Goal: Information Seeking & Learning: Learn about a topic

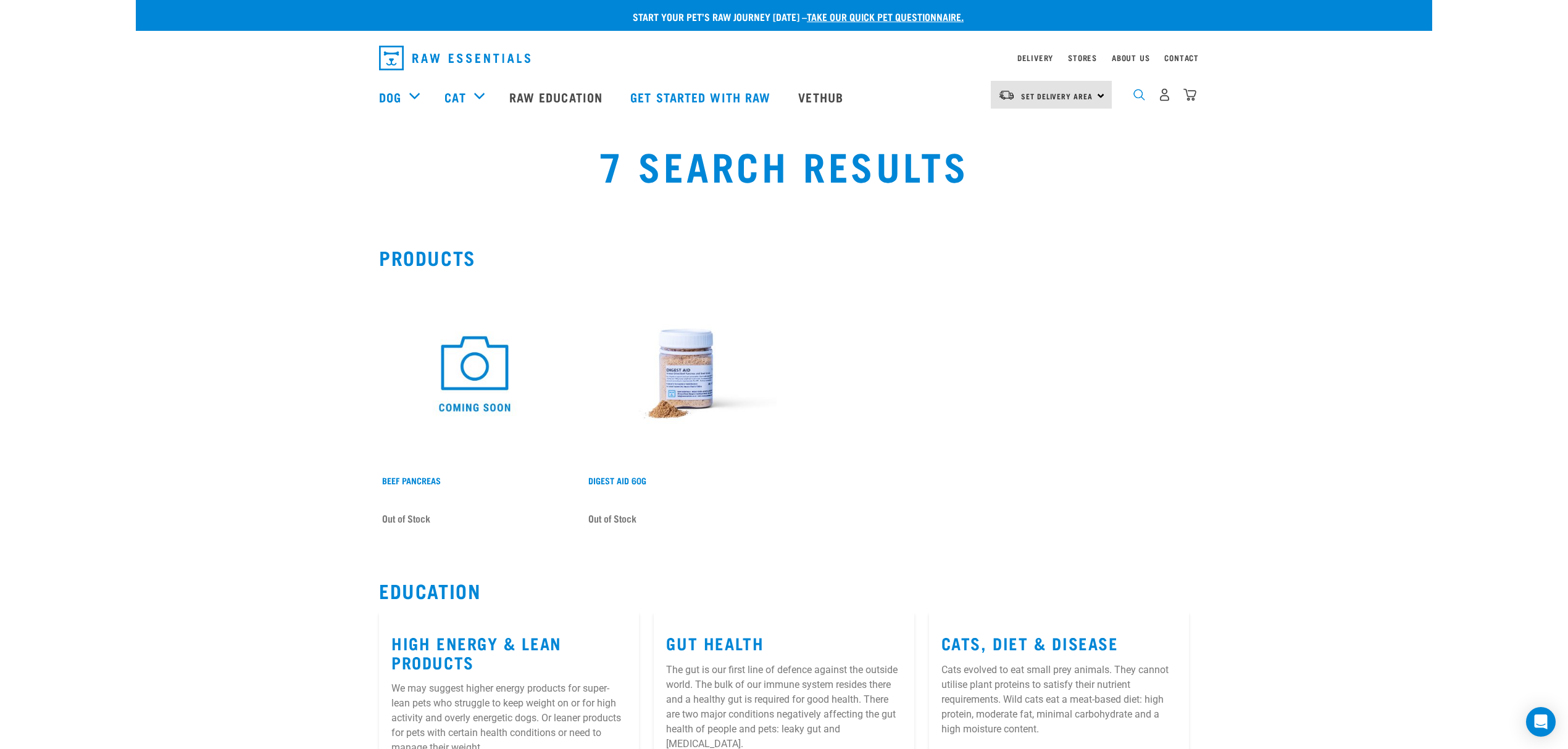
click at [1139, 94] on img "dropdown navigation" at bounding box center [1139, 95] width 11 height 11
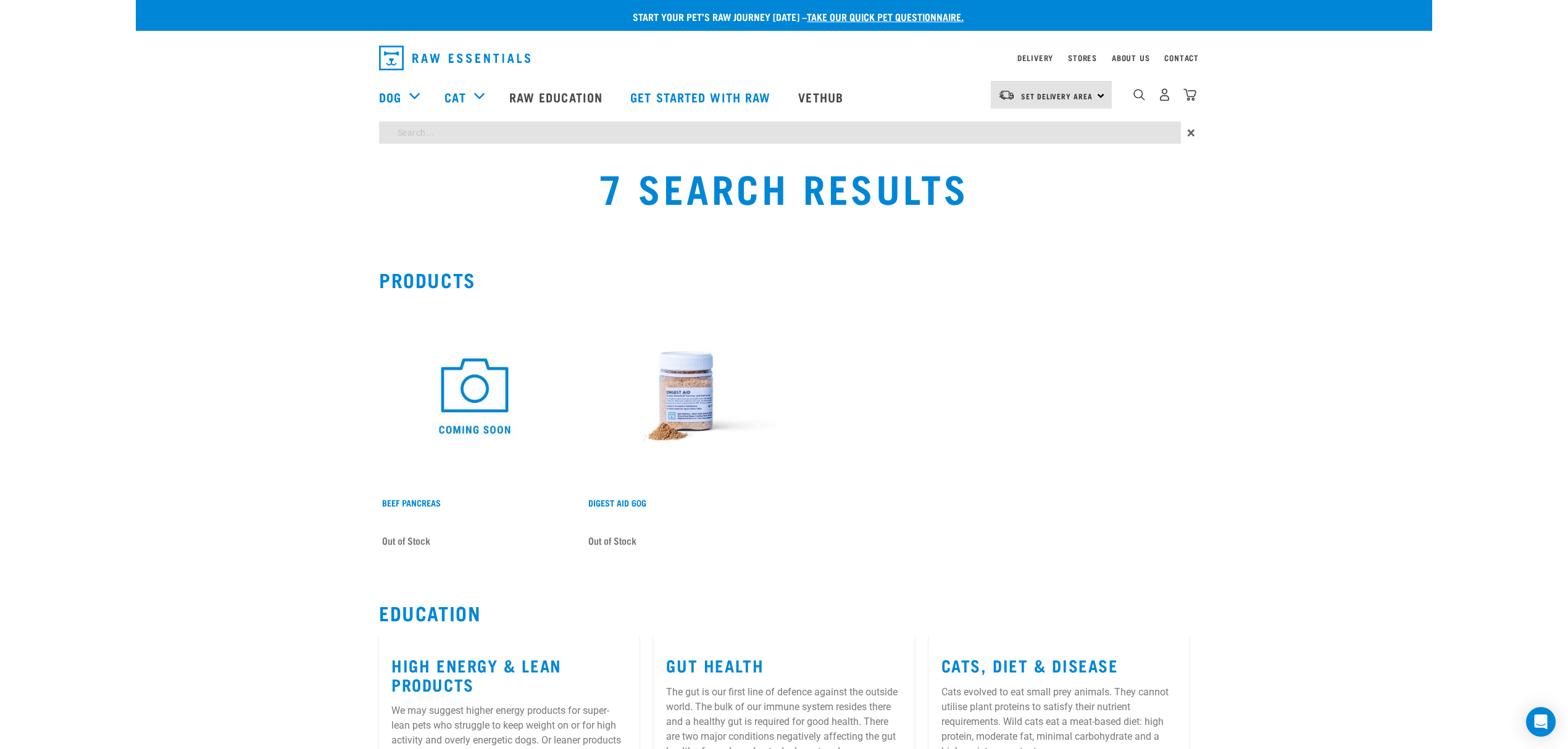
click at [464, 136] on div "Start your pet’s raw journey [DATE] – take our quick pet questionnaire. Deliver…" at bounding box center [784, 456] width 1296 height 913
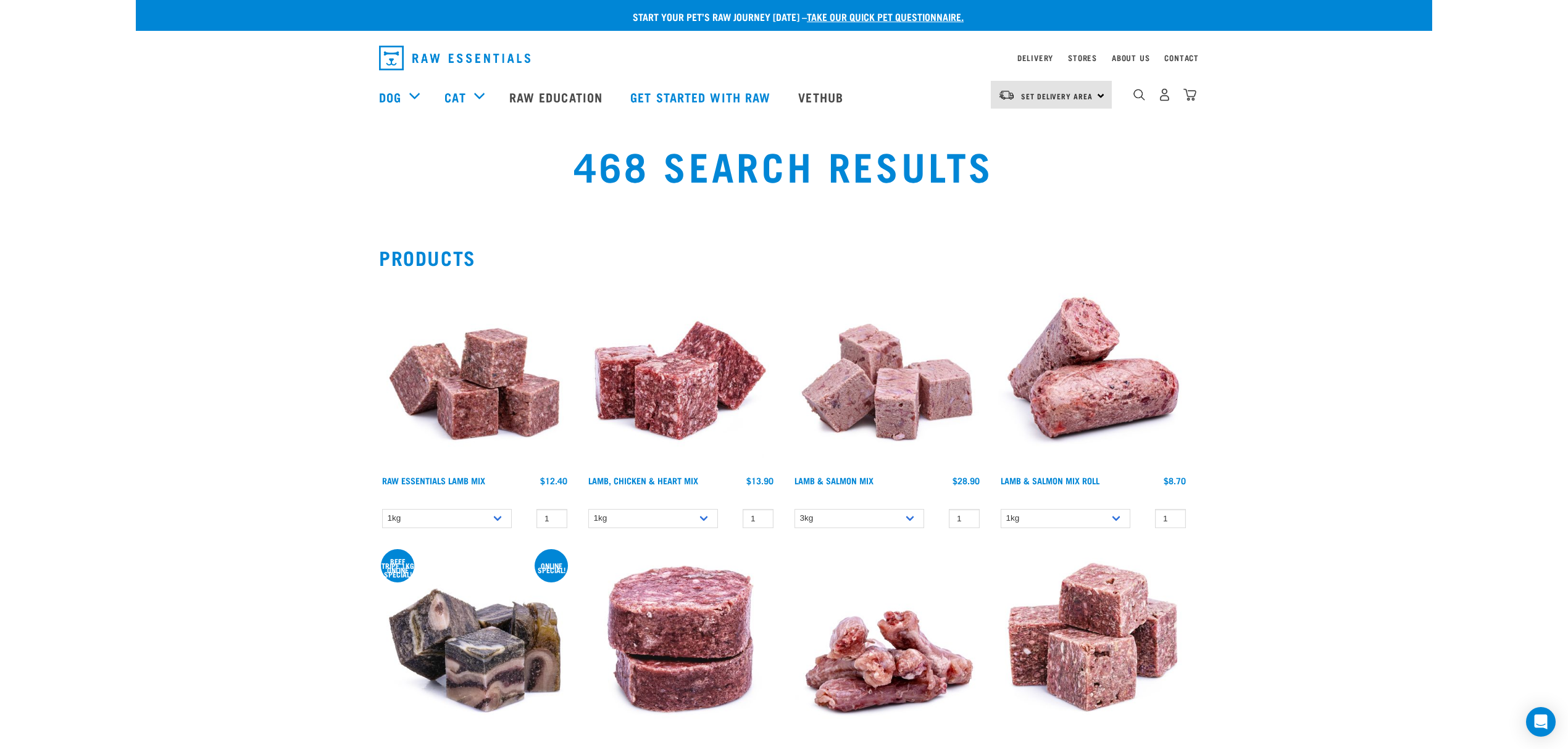
click at [1144, 92] on div "dropdown navigation" at bounding box center [1139, 95] width 13 height 13
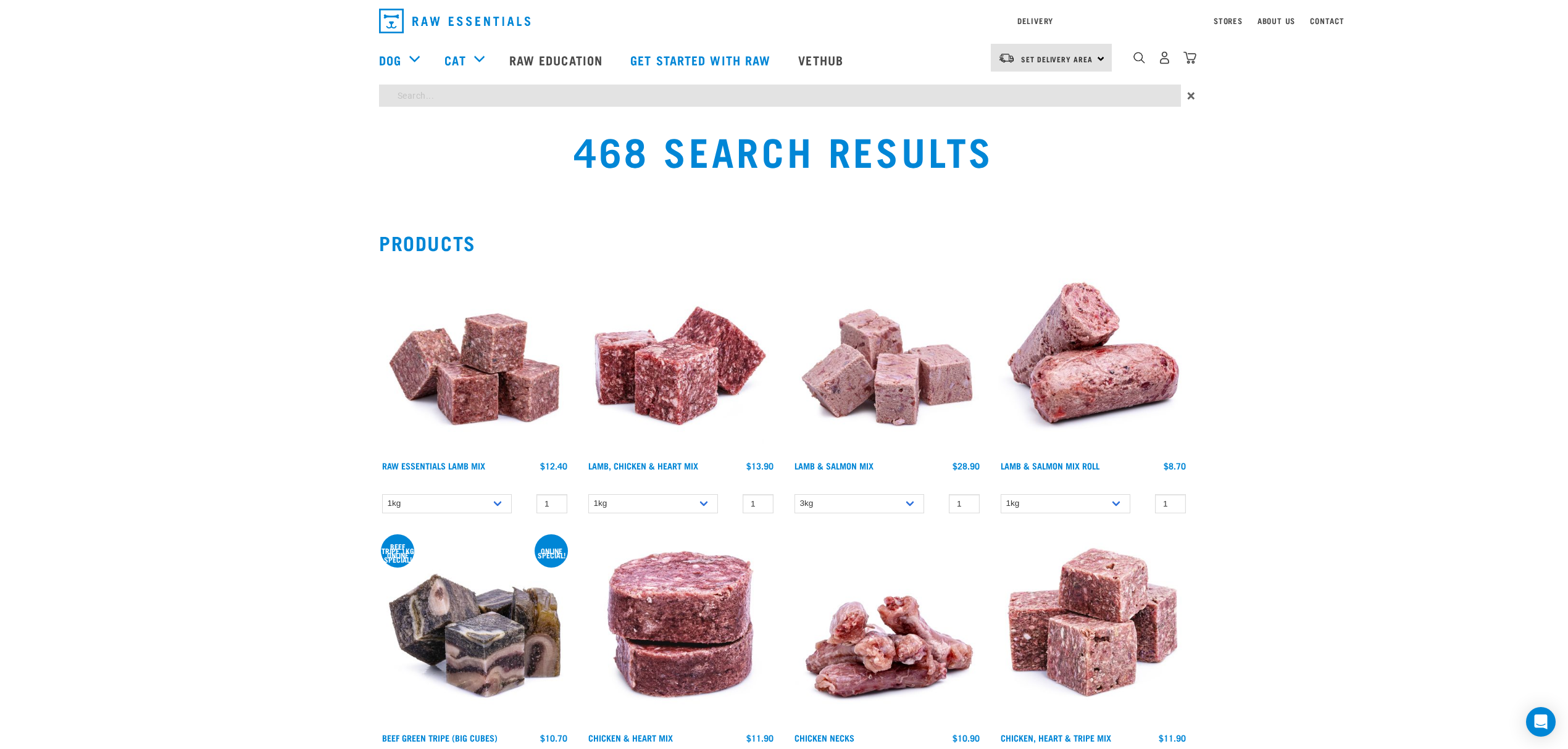
type input "flea"
click at [414, 87] on input "flea" at bounding box center [780, 95] width 802 height 22
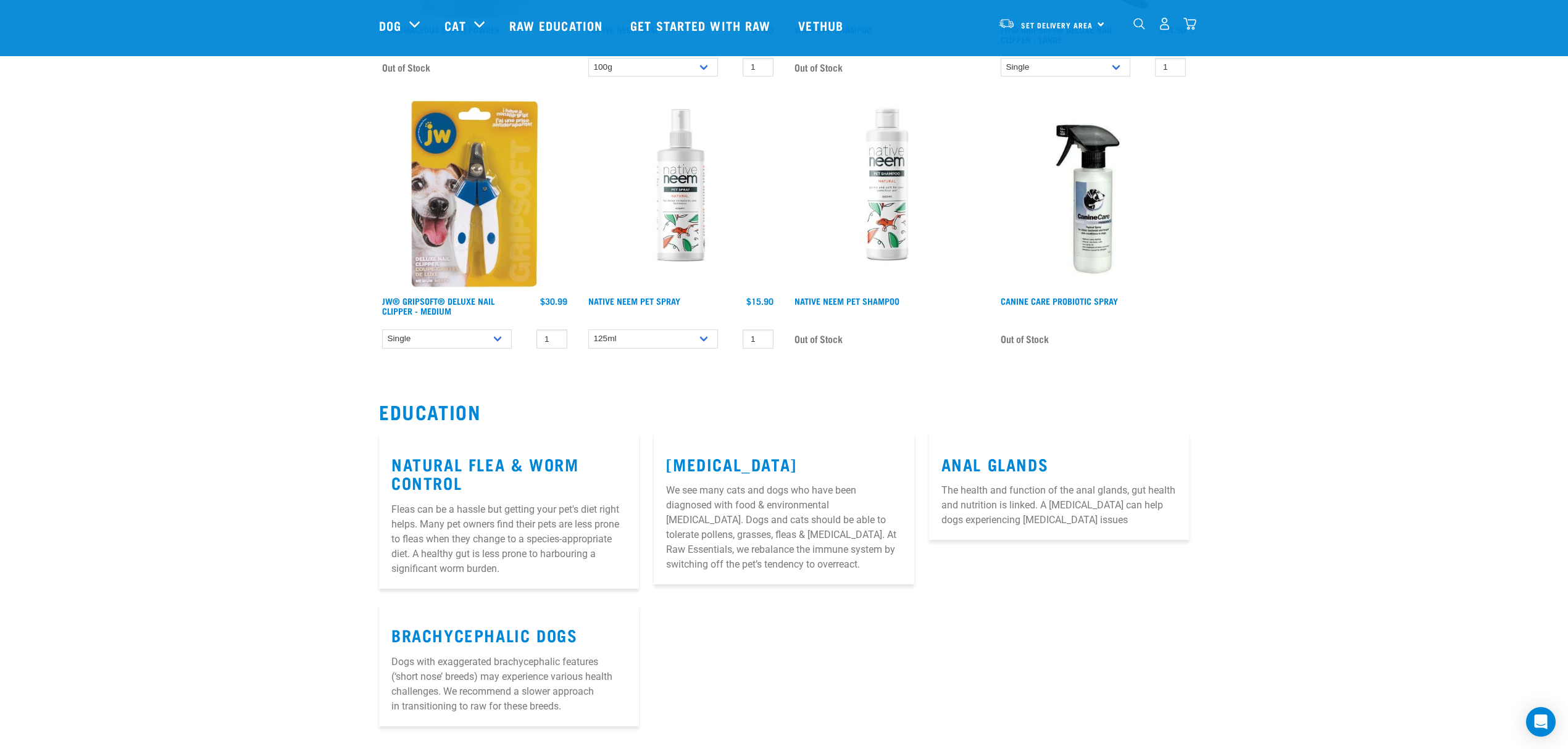
scroll to position [658, 0]
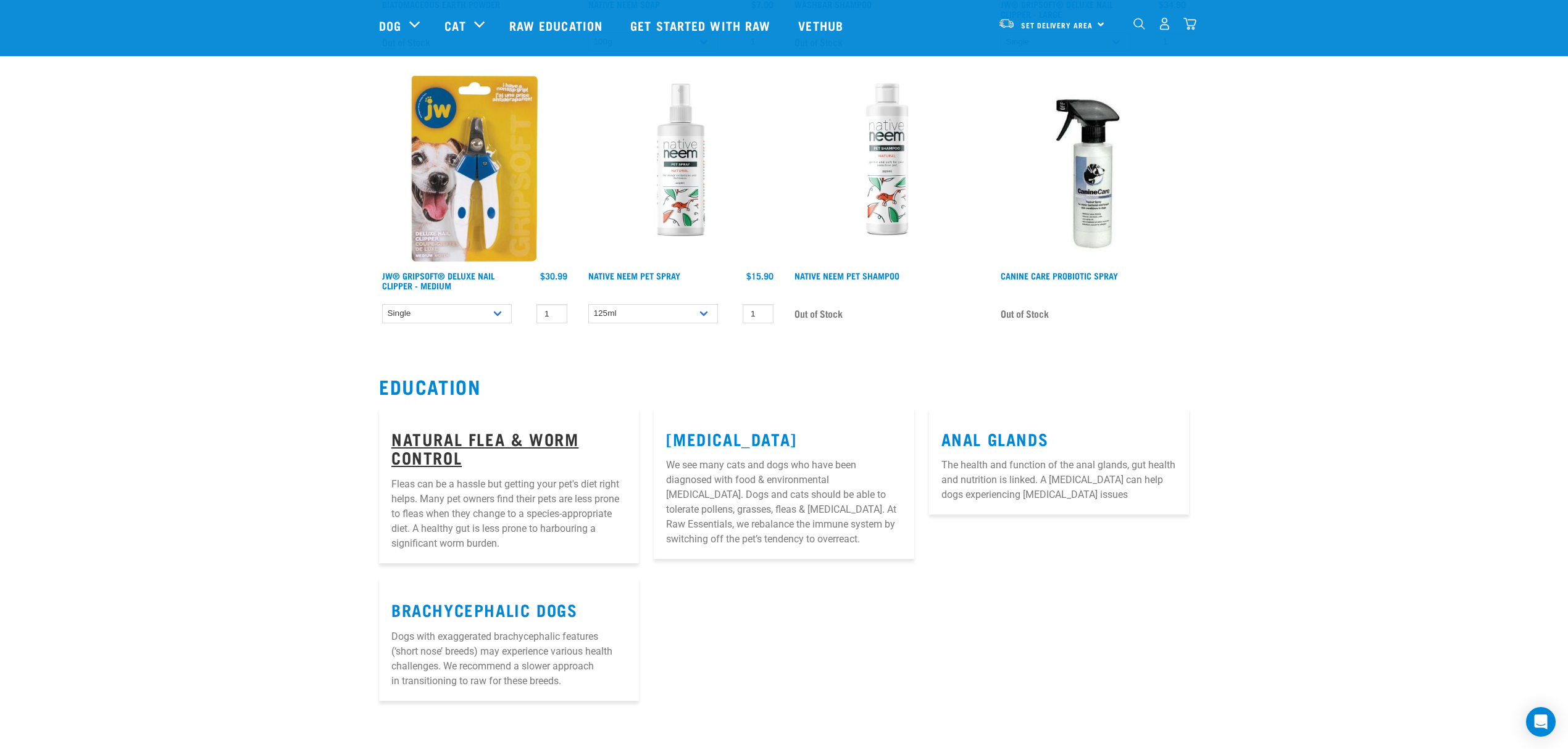
click at [434, 441] on link "Natural Flea & Worm Control" at bounding box center [484, 448] width 187 height 29
